Goal: Task Accomplishment & Management: Complete application form

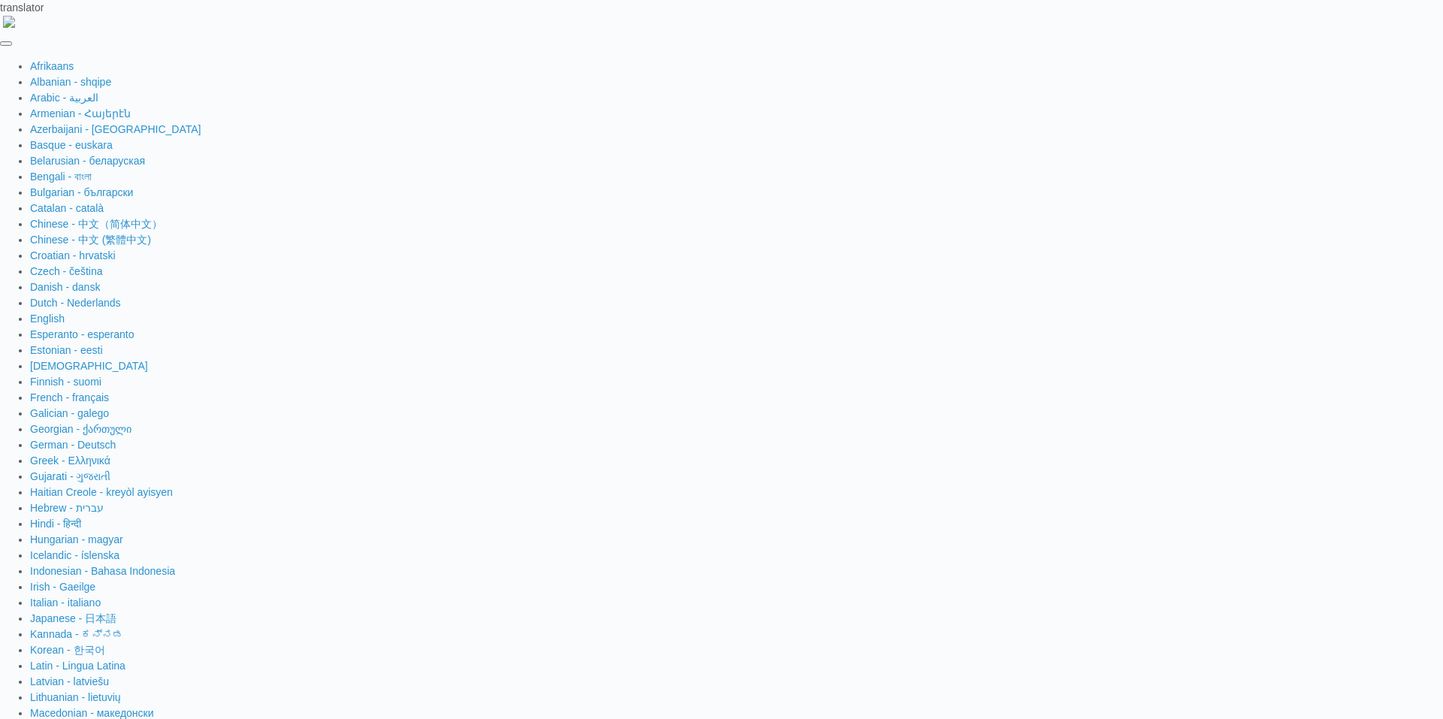
type input "[EMAIL_ADDRESS][DOMAIN_NAME]"
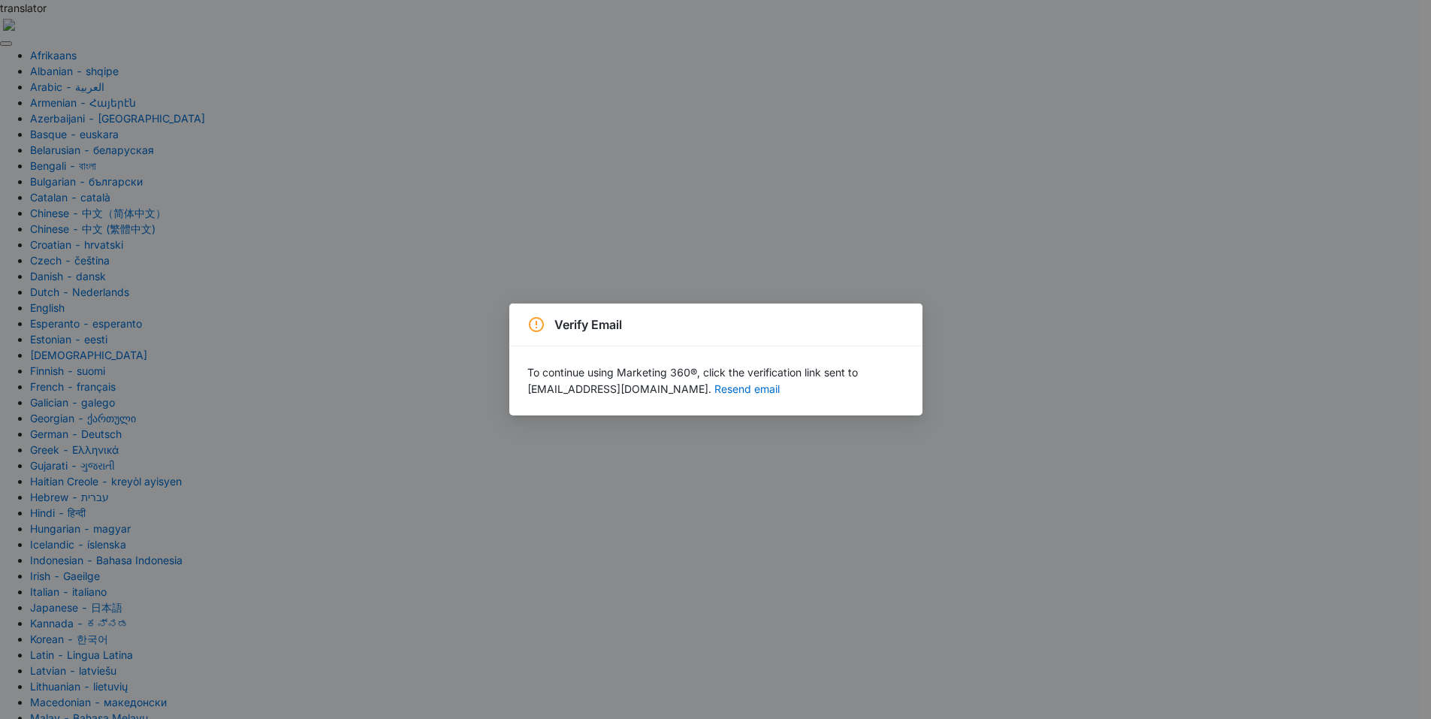
click at [1297, 424] on div "Verify Email To continue using Marketing 360®, click the verification link sent…" at bounding box center [715, 359] width 1431 height 719
click at [145, 400] on div "Verify Email To continue using Marketing 360®, click the verification link sent…" at bounding box center [715, 359] width 1431 height 719
click at [715, 386] on button "Resend email" at bounding box center [747, 389] width 65 height 11
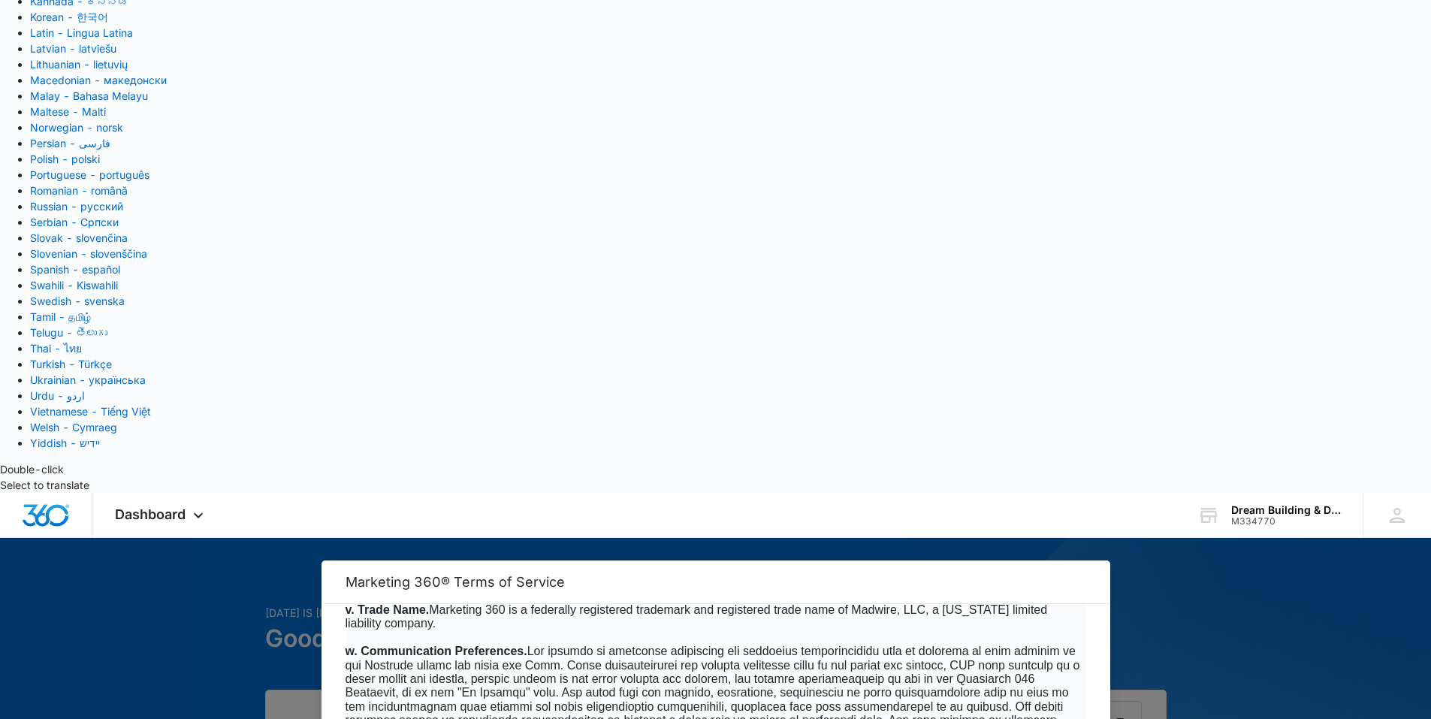
scroll to position [632, 0]
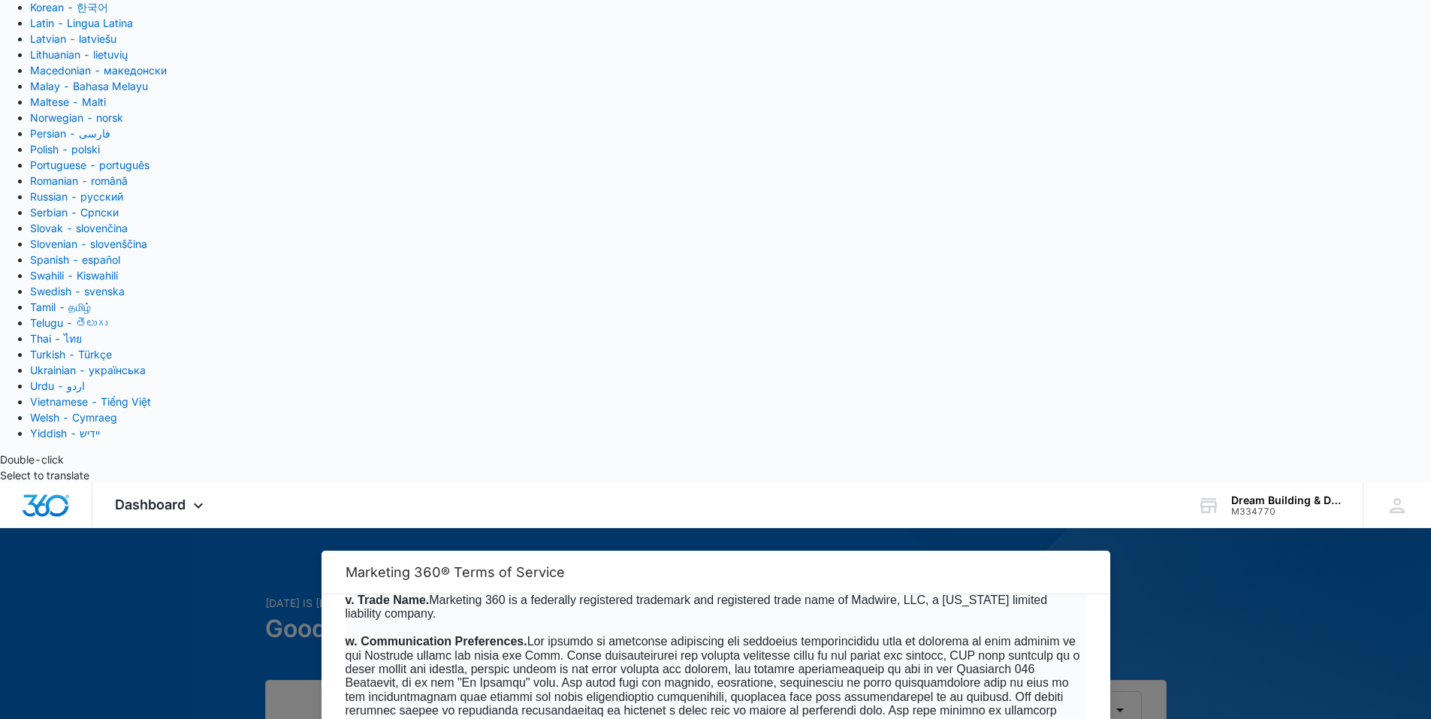
checkbox input "true"
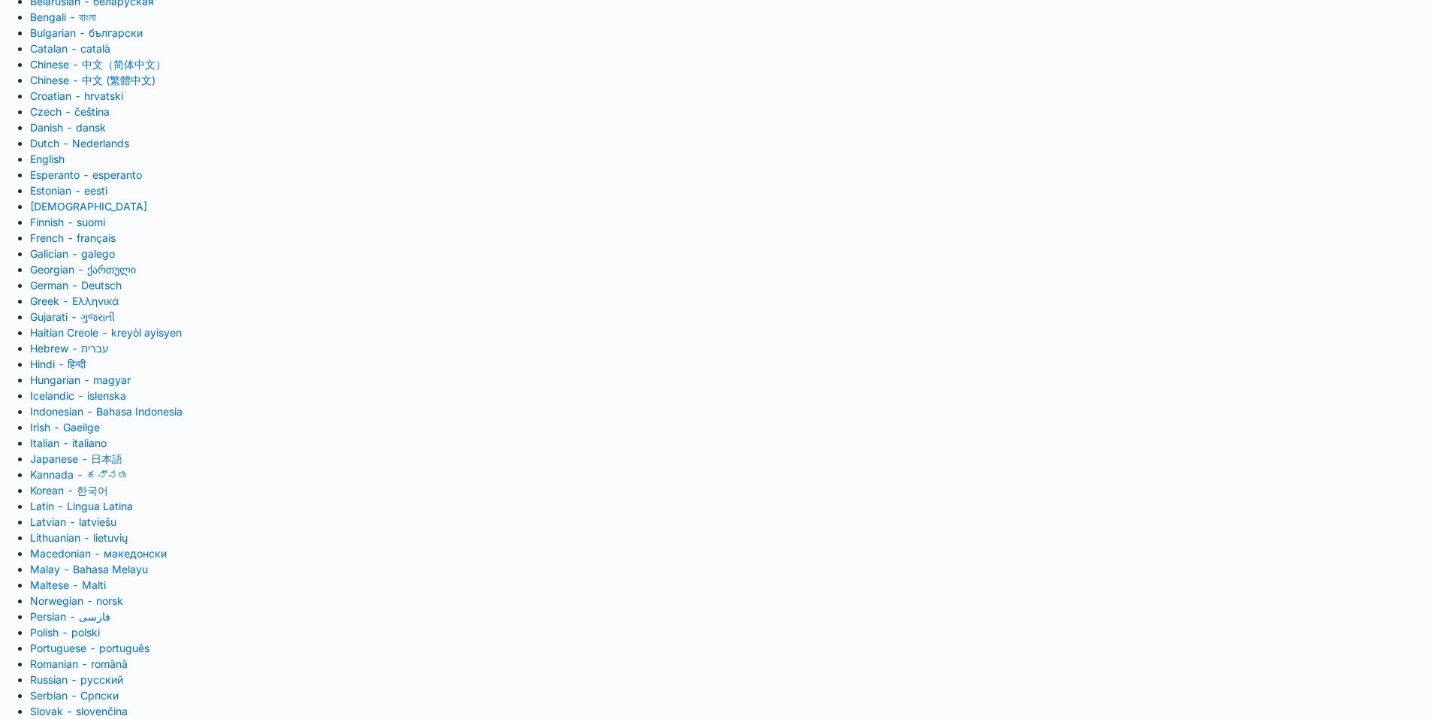
scroll to position [150, 0]
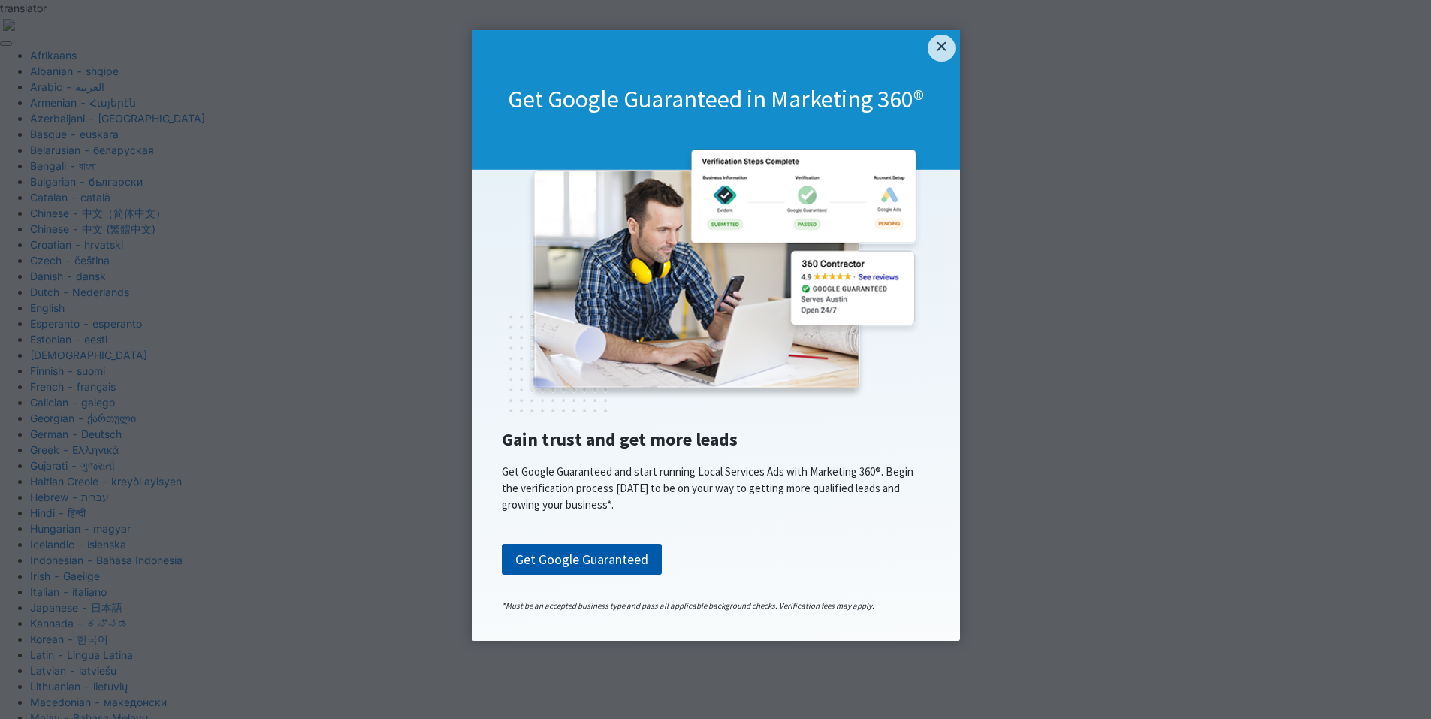
click at [587, 562] on link "Get Google Guaranteed" at bounding box center [582, 560] width 160 height 32
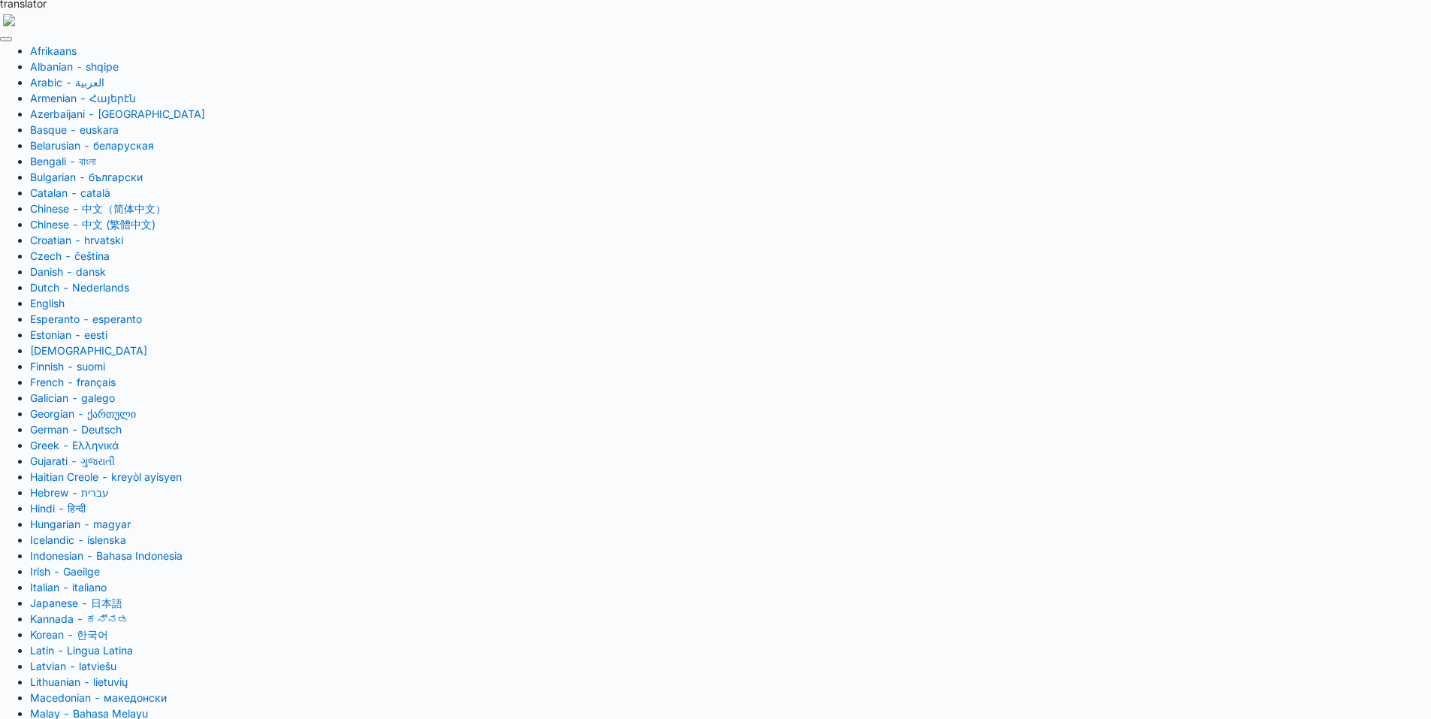
scroll to position [5, 0]
